Goal: Navigation & Orientation: Find specific page/section

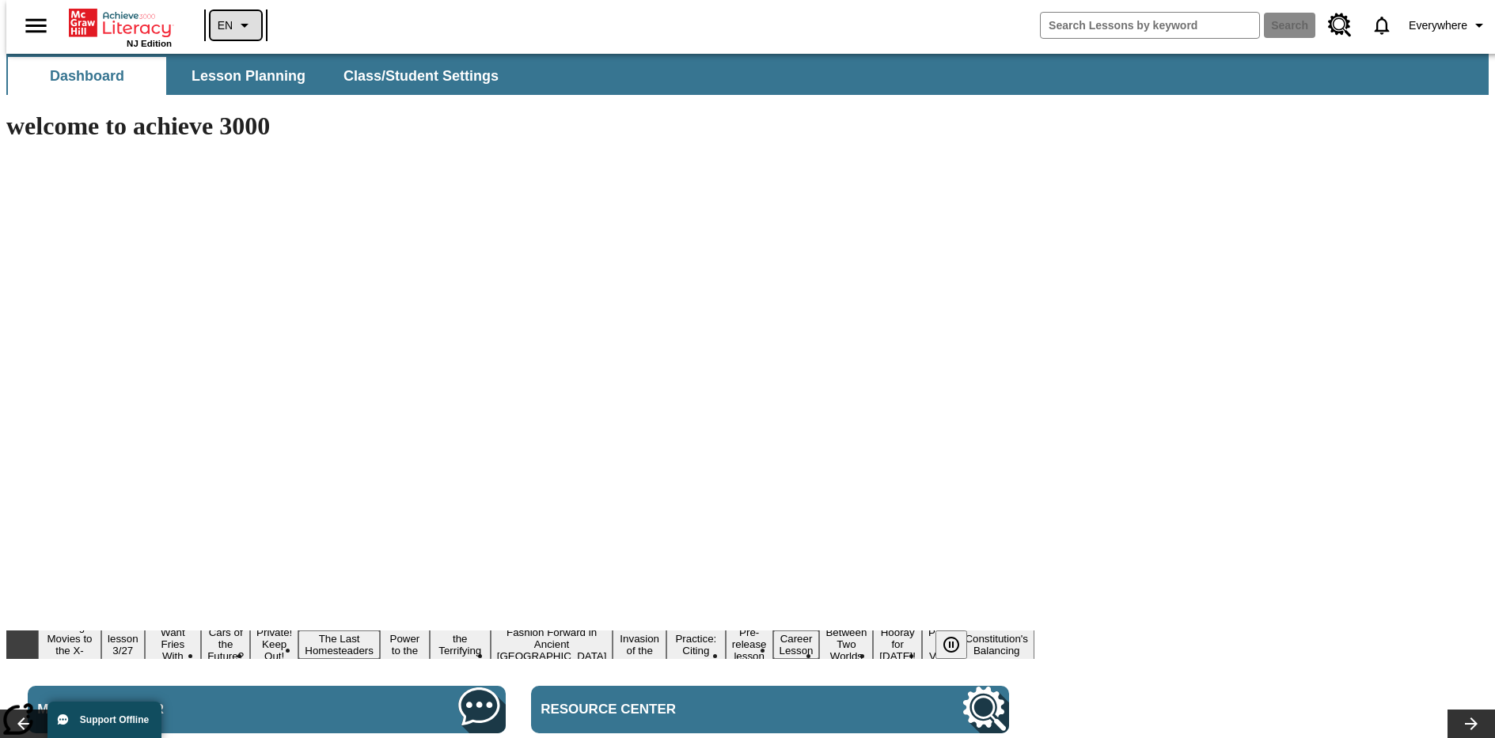
click at [235, 25] on icon "Language: EN, Select a language" at bounding box center [244, 25] width 19 height 19
